Goal: Submit feedback/report problem: Leave review/rating

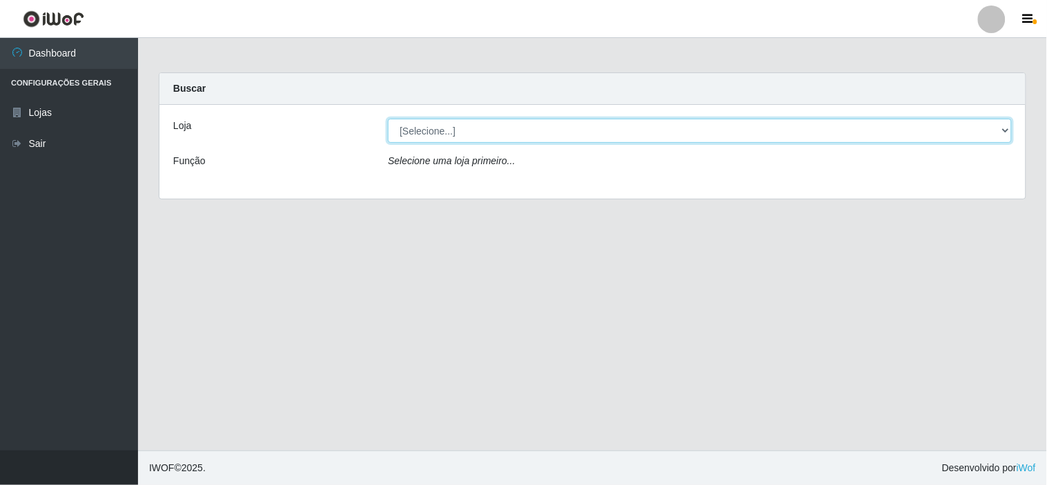
click at [1005, 128] on select "[Selecione...] Rede Compras Supermercados - LOJA 6" at bounding box center [700, 131] width 624 height 24
select select "398"
click at [388, 119] on select "[Selecione...] Rede Compras Supermercados - LOJA 6" at bounding box center [700, 131] width 624 height 24
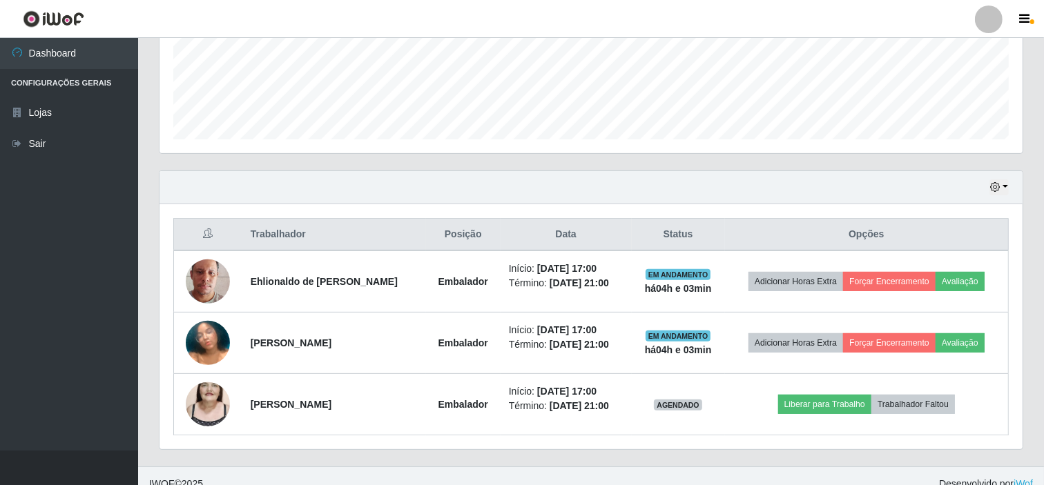
scroll to position [370, 0]
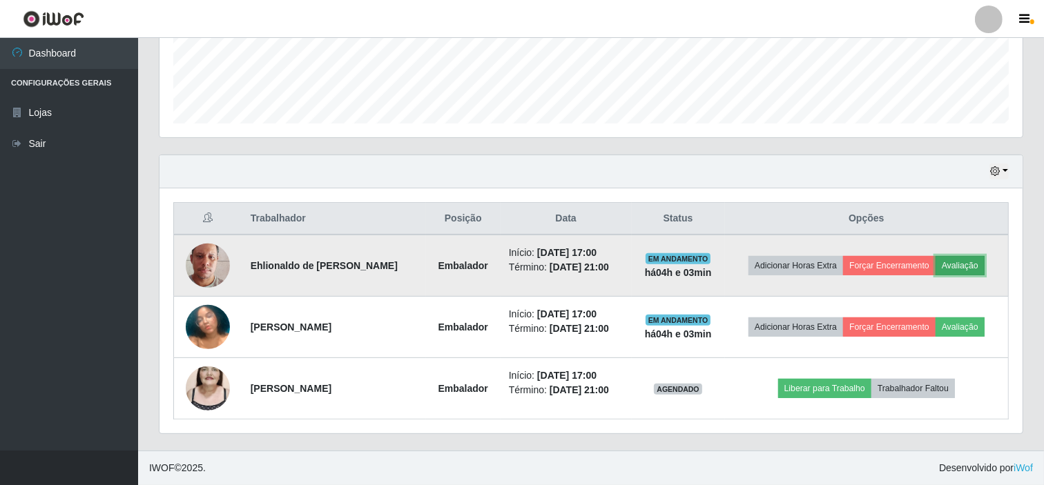
click at [960, 264] on button "Avaliação" at bounding box center [959, 265] width 49 height 19
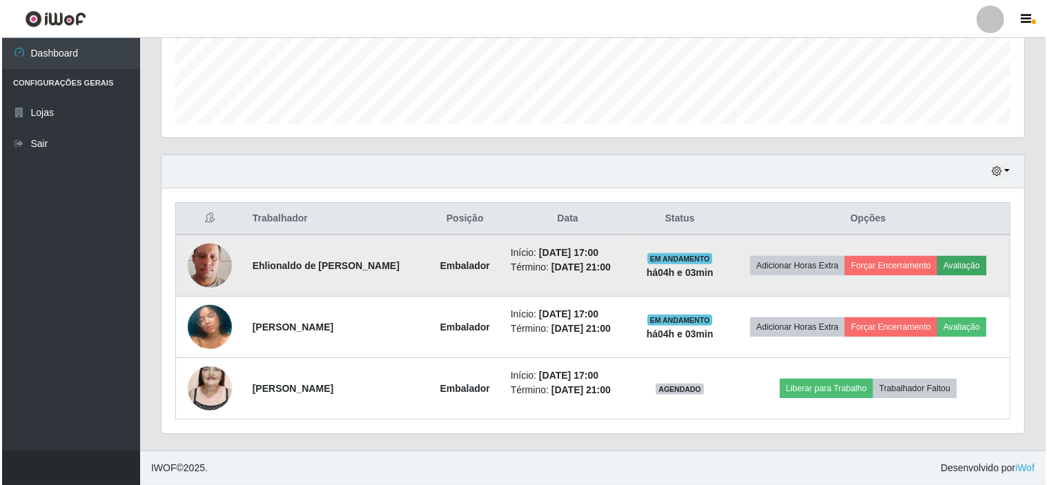
scroll to position [286, 854]
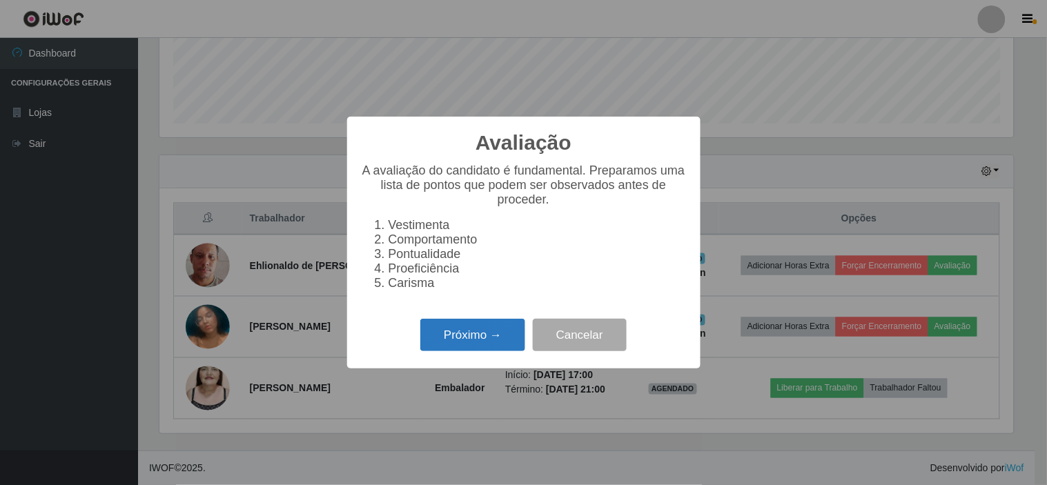
click at [461, 337] on button "Próximo →" at bounding box center [472, 335] width 105 height 32
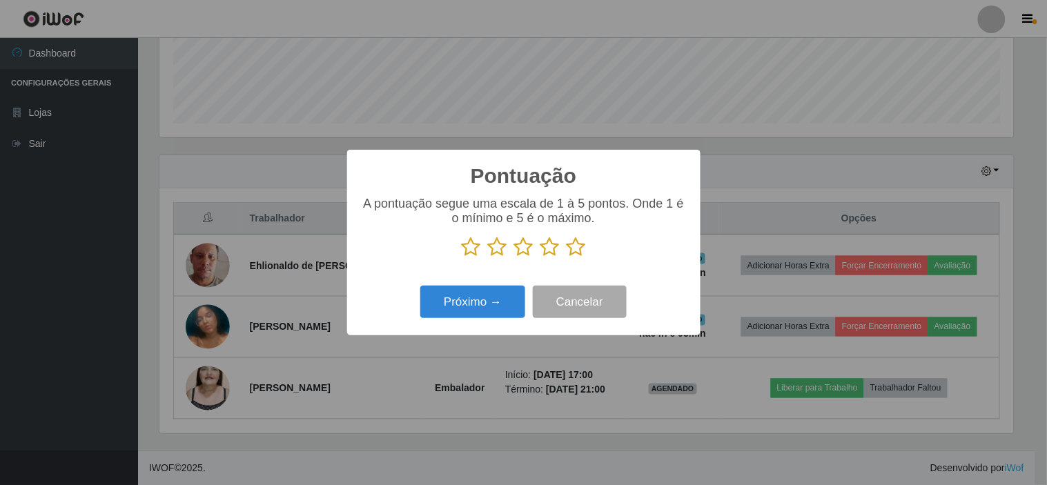
scroll to position [690115, 689547]
click at [570, 243] on icon at bounding box center [576, 247] width 19 height 21
click at [567, 258] on input "radio" at bounding box center [567, 258] width 0 height 0
click at [506, 306] on button "Próximo →" at bounding box center [472, 302] width 105 height 32
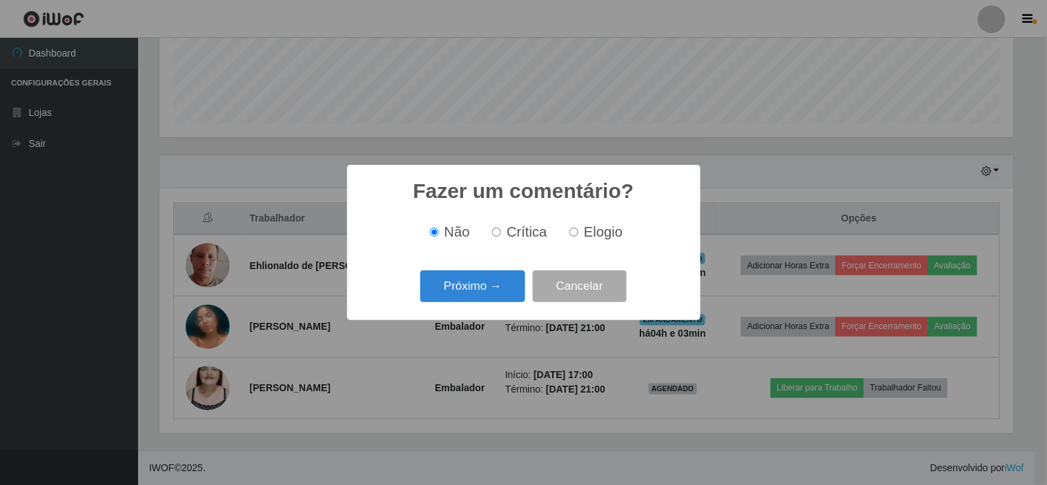
click at [573, 233] on input "Elogio" at bounding box center [574, 232] width 9 height 9
radio input "true"
click at [493, 286] on button "Próximo →" at bounding box center [472, 287] width 105 height 32
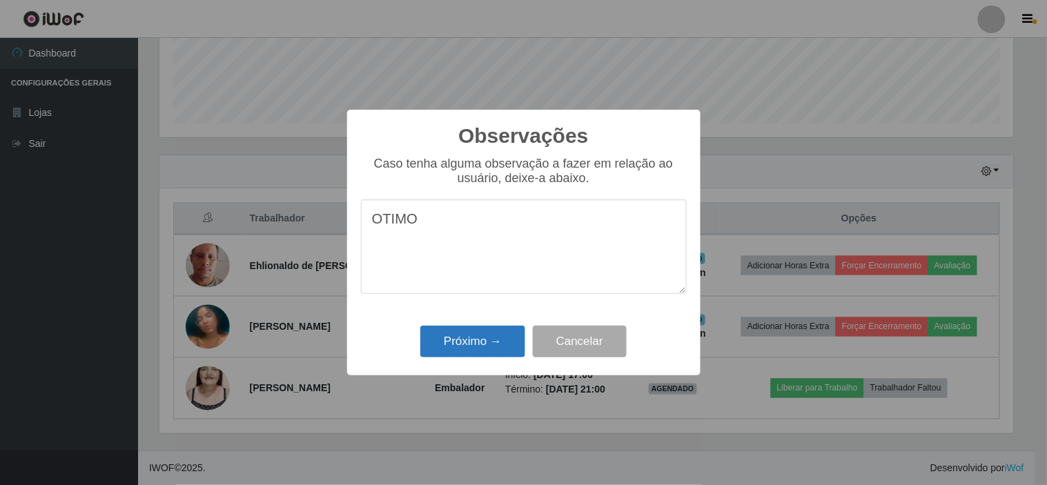
type textarea "OTIMO"
drag, startPoint x: 504, startPoint y: 342, endPoint x: 492, endPoint y: 353, distance: 16.6
click at [503, 347] on button "Próximo →" at bounding box center [472, 342] width 105 height 32
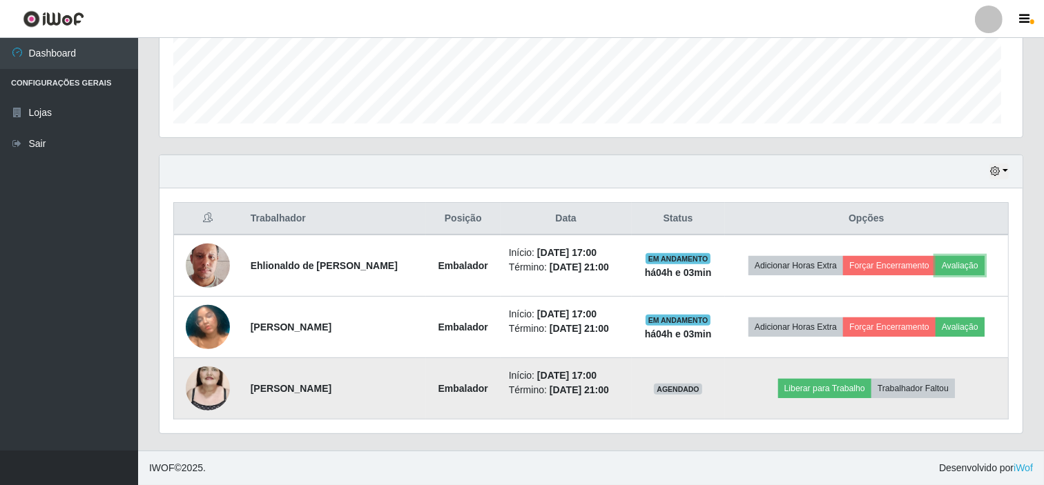
scroll to position [286, 863]
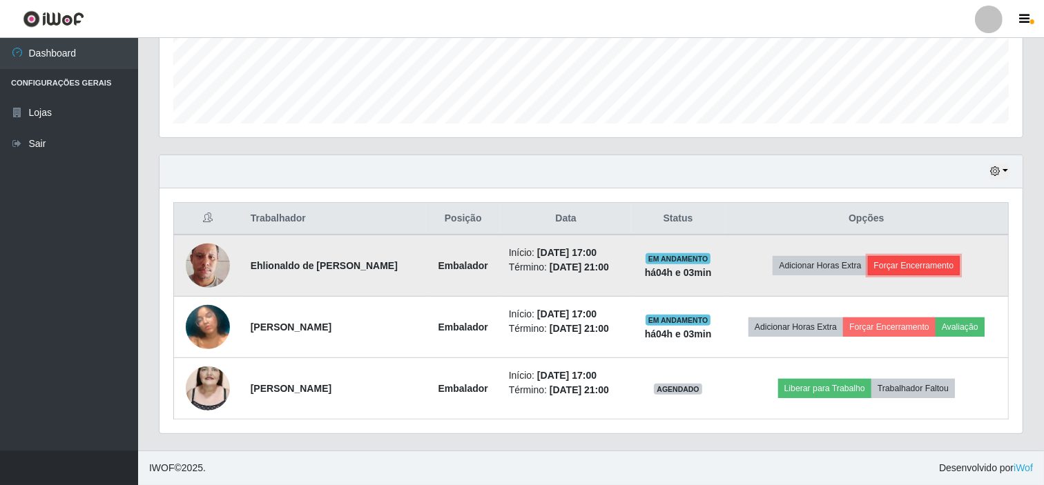
click at [910, 263] on button "Forçar Encerramento" at bounding box center [914, 265] width 93 height 19
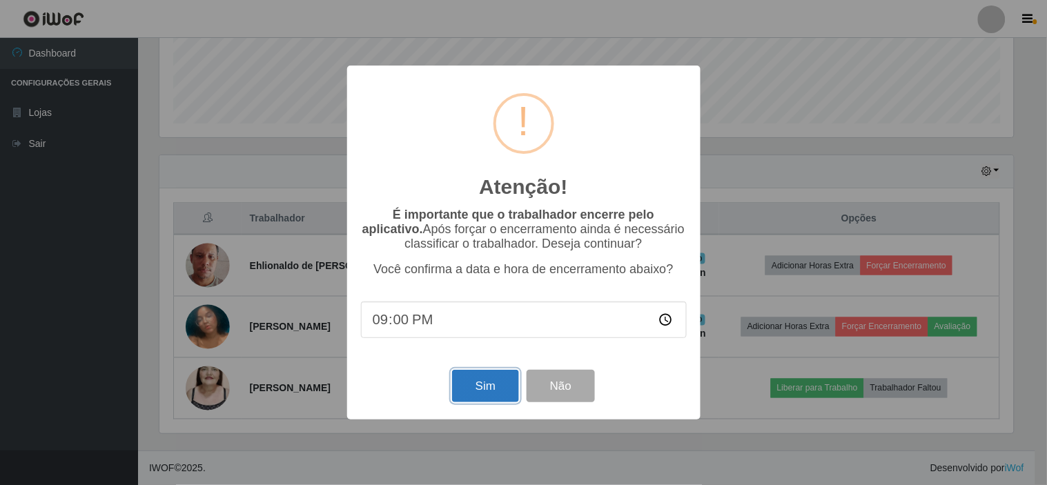
click at [487, 383] on button "Sim" at bounding box center [485, 386] width 67 height 32
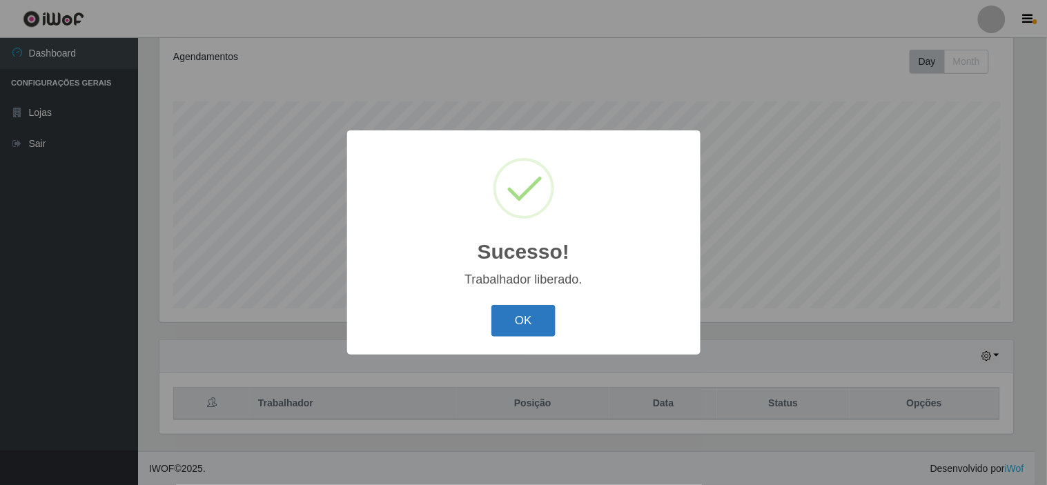
click at [505, 322] on button "OK" at bounding box center [524, 321] width 64 height 32
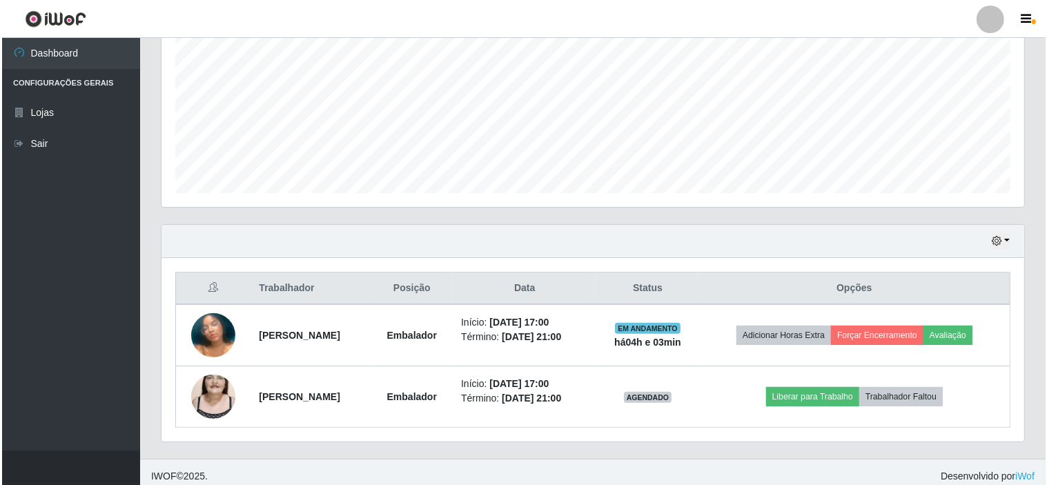
scroll to position [309, 0]
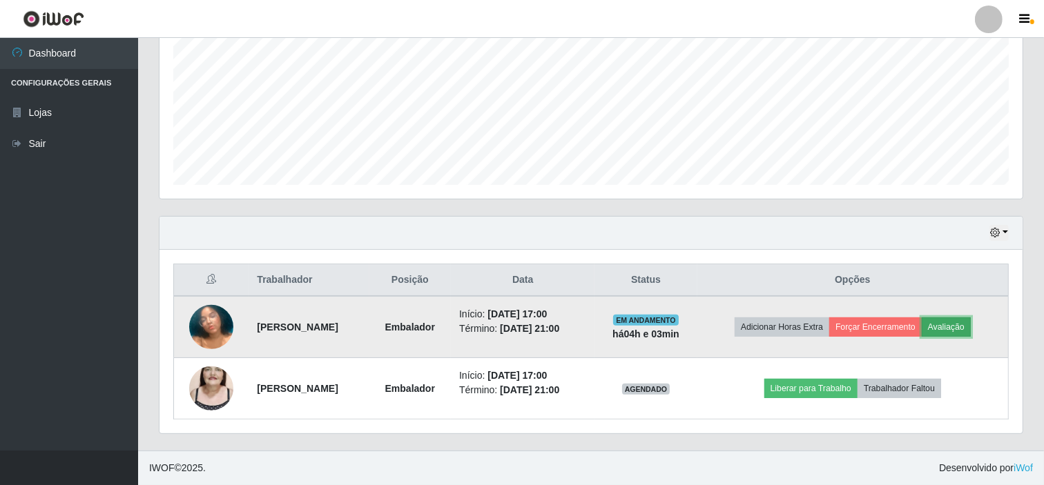
click at [969, 327] on button "Avaliação" at bounding box center [946, 327] width 49 height 19
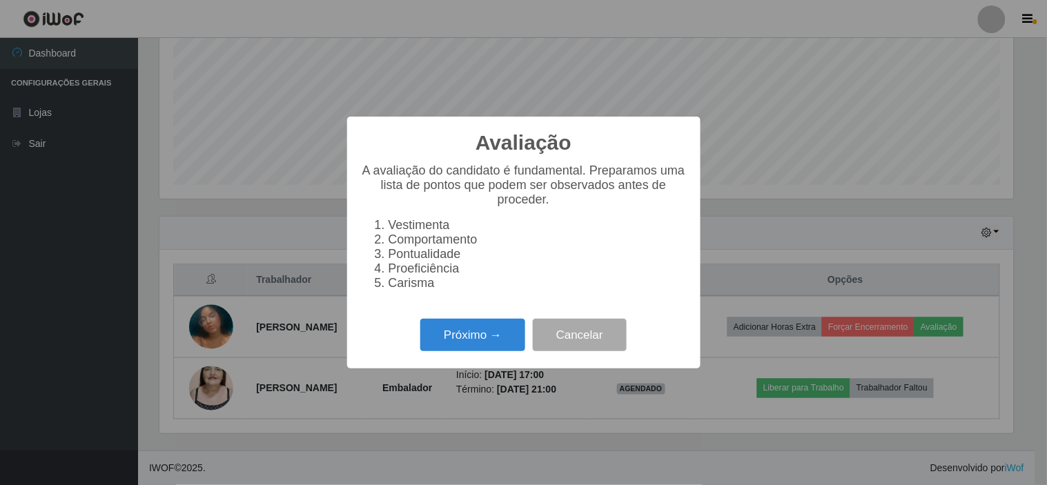
scroll to position [286, 854]
click at [487, 334] on button "Próximo →" at bounding box center [472, 335] width 105 height 32
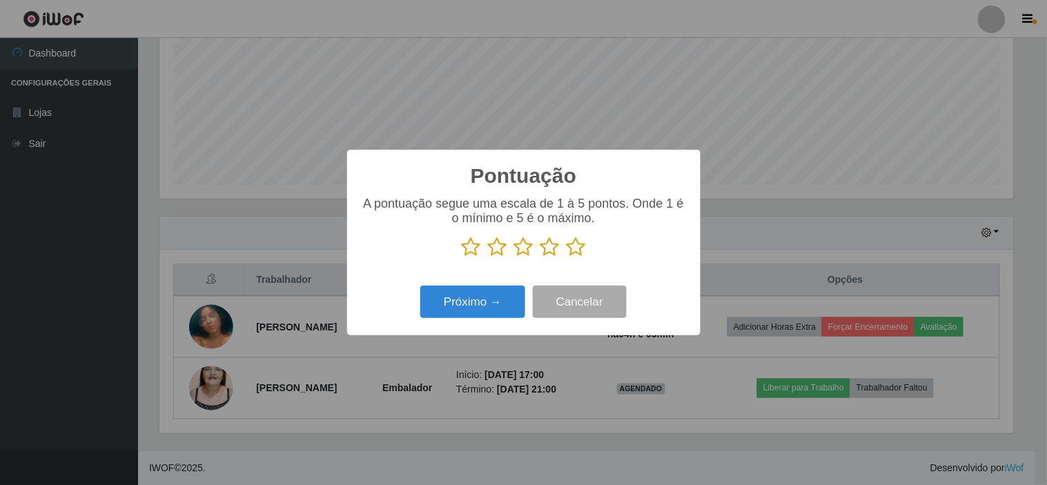
scroll to position [690115, 689547]
click at [576, 250] on icon at bounding box center [576, 247] width 19 height 21
click at [567, 258] on input "radio" at bounding box center [567, 258] width 0 height 0
click at [494, 305] on button "Próximo →" at bounding box center [472, 302] width 105 height 32
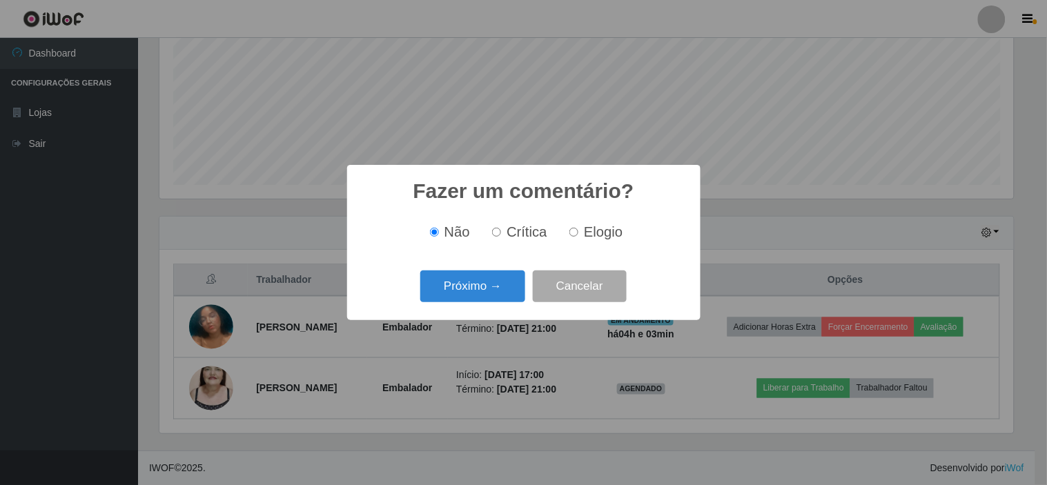
click at [571, 232] on input "Elogio" at bounding box center [574, 232] width 9 height 9
radio input "true"
click at [485, 291] on button "Próximo →" at bounding box center [472, 287] width 105 height 32
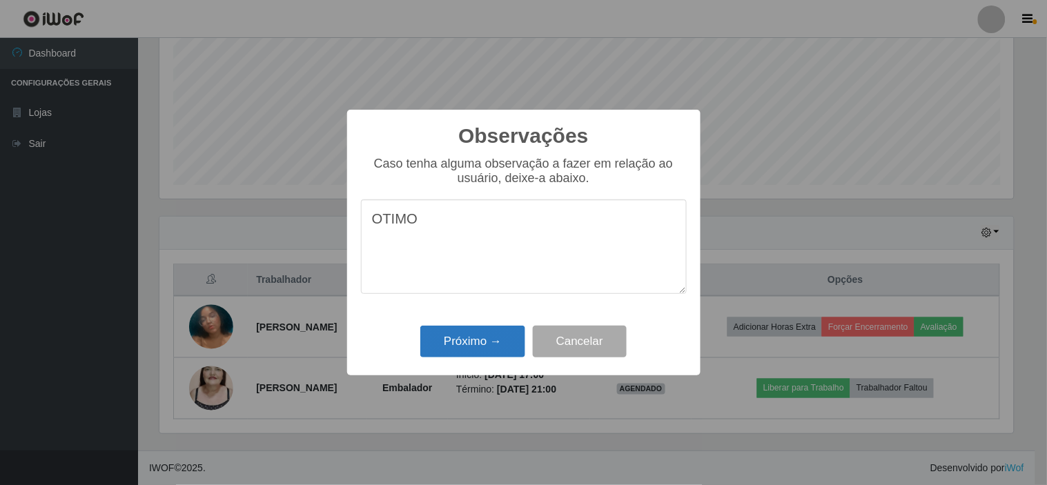
type textarea "OTIMO"
click at [503, 333] on button "Próximo →" at bounding box center [472, 342] width 105 height 32
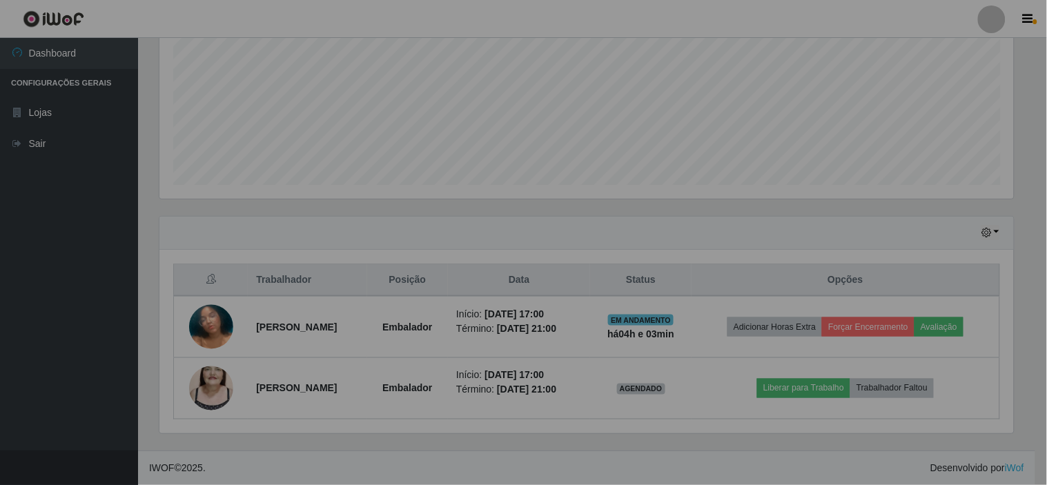
scroll to position [286, 863]
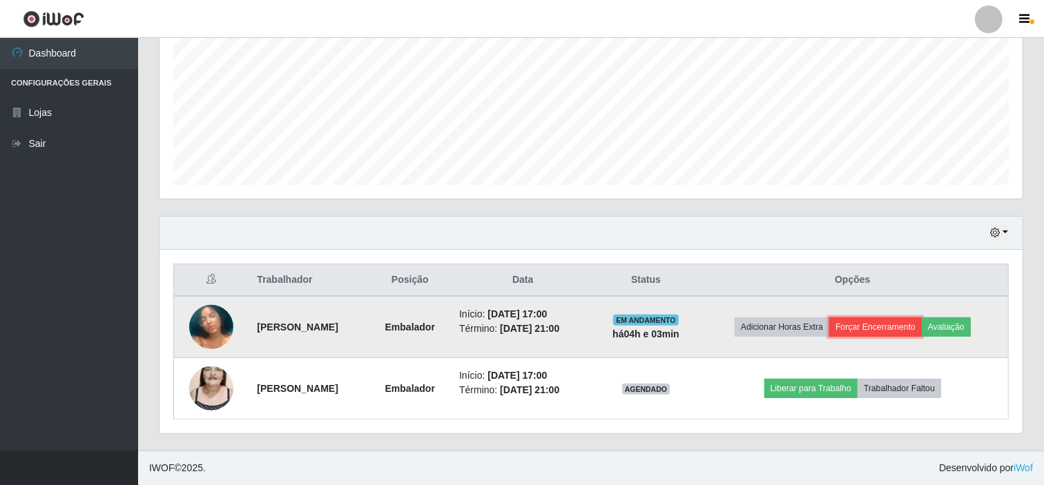
click at [886, 322] on button "Forçar Encerramento" at bounding box center [875, 327] width 93 height 19
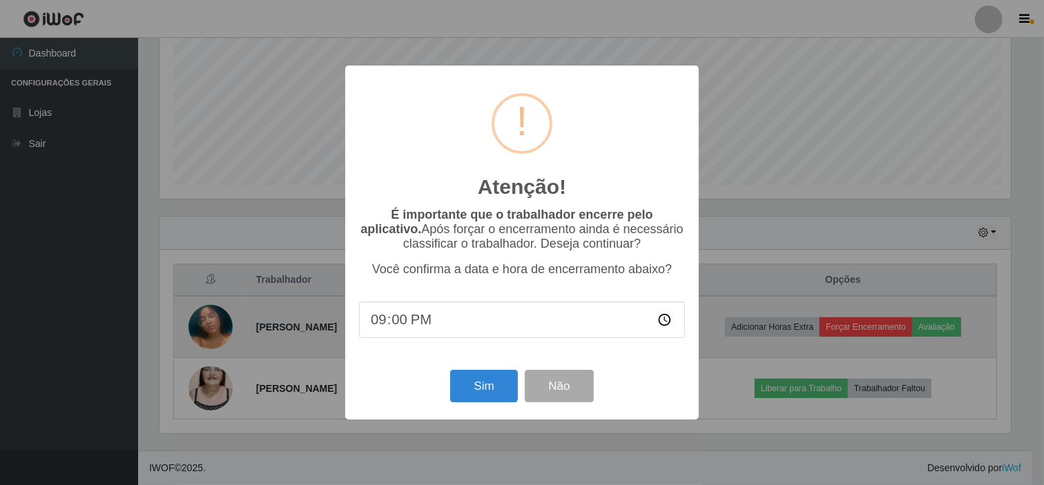
scroll to position [286, 854]
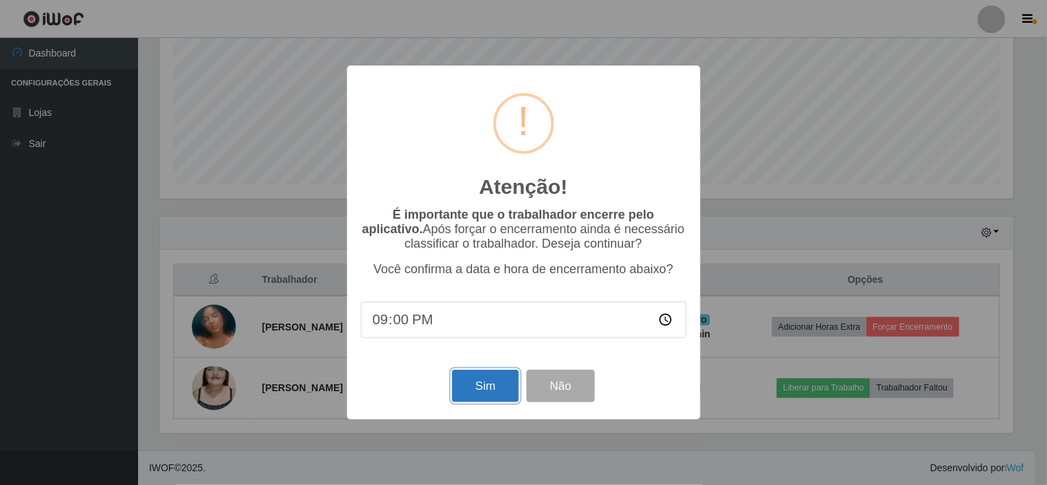
click at [496, 390] on button "Sim" at bounding box center [485, 386] width 67 height 32
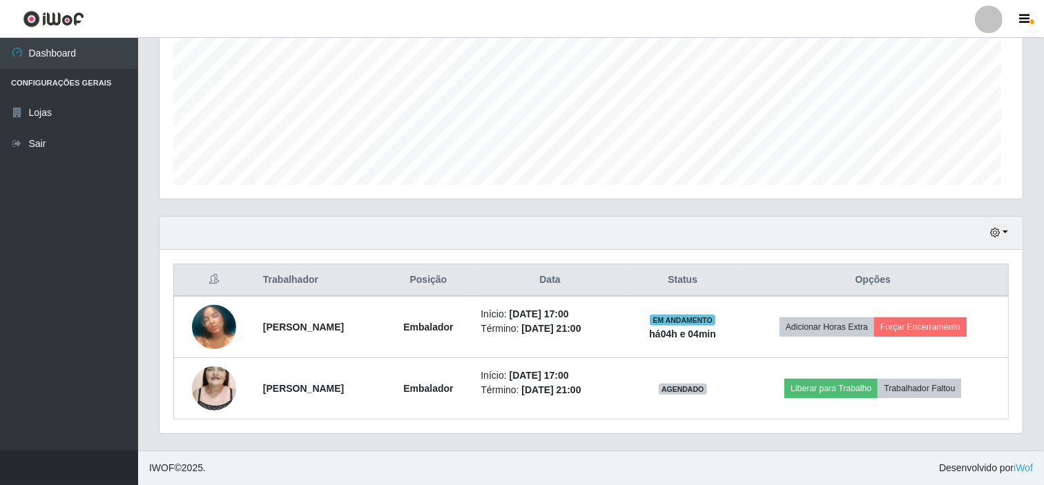
scroll to position [0, 0]
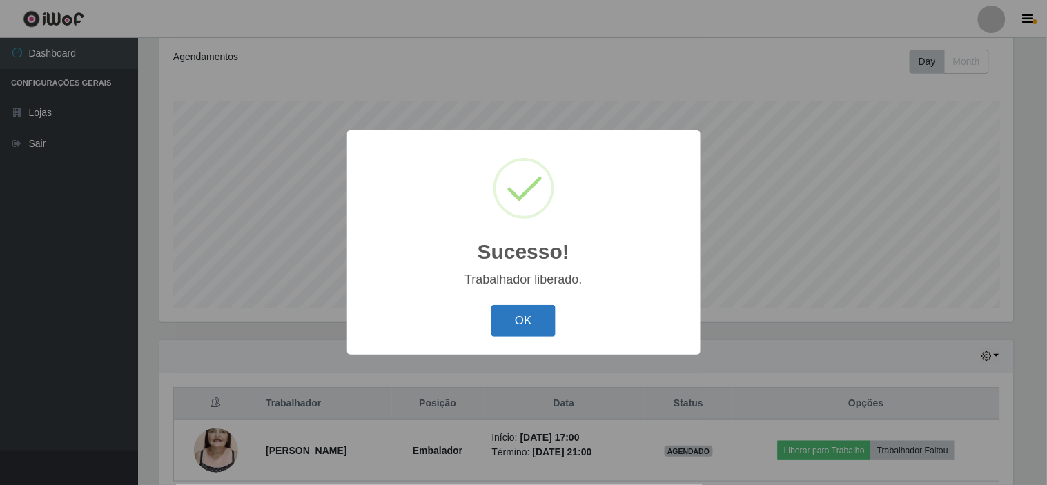
click at [512, 313] on button "OK" at bounding box center [524, 321] width 64 height 32
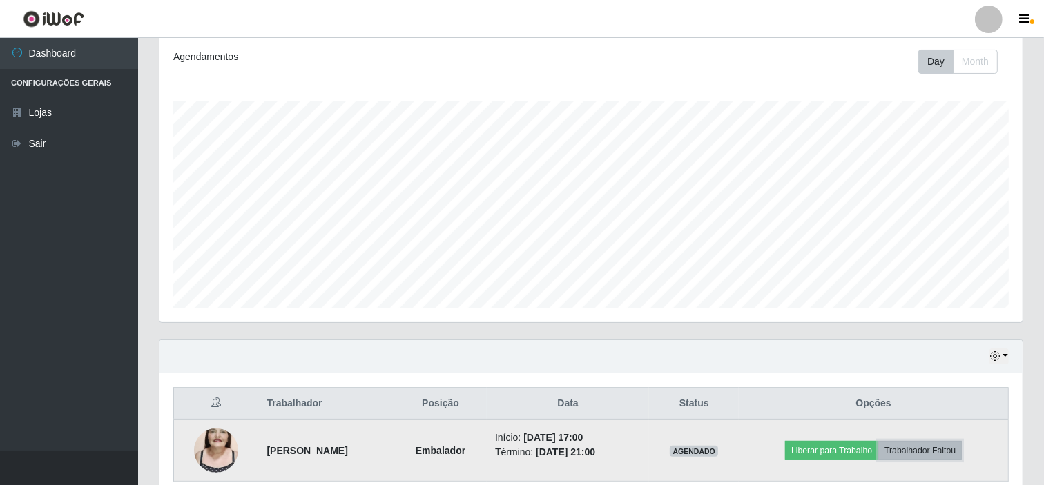
click at [962, 449] on button "Trabalhador Faltou" at bounding box center [920, 450] width 84 height 19
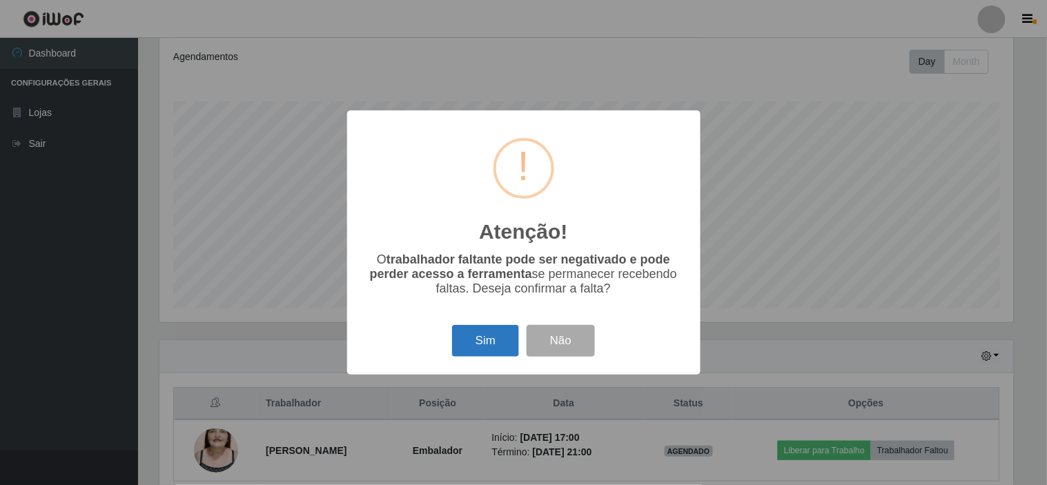
click at [478, 345] on button "Sim" at bounding box center [485, 341] width 67 height 32
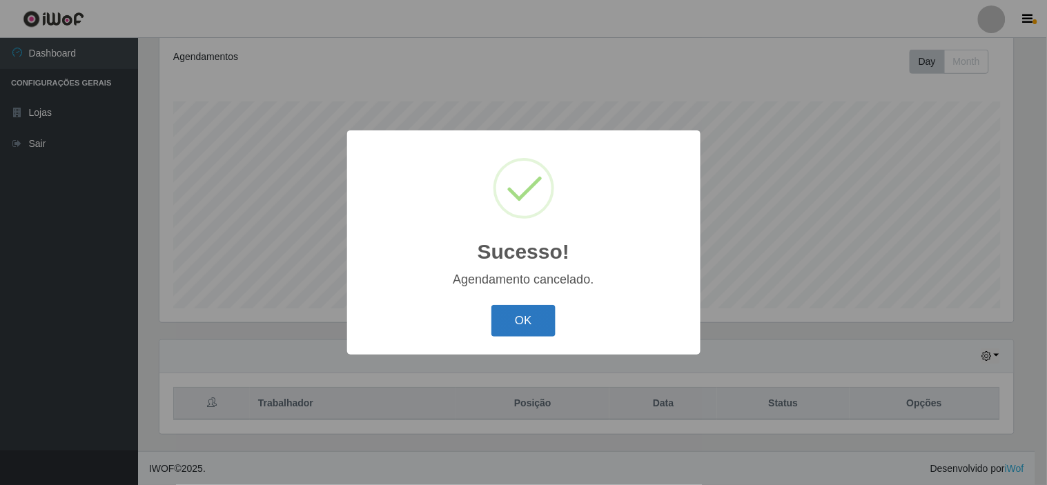
click at [525, 309] on button "OK" at bounding box center [524, 321] width 64 height 32
